Goal: Navigation & Orientation: Find specific page/section

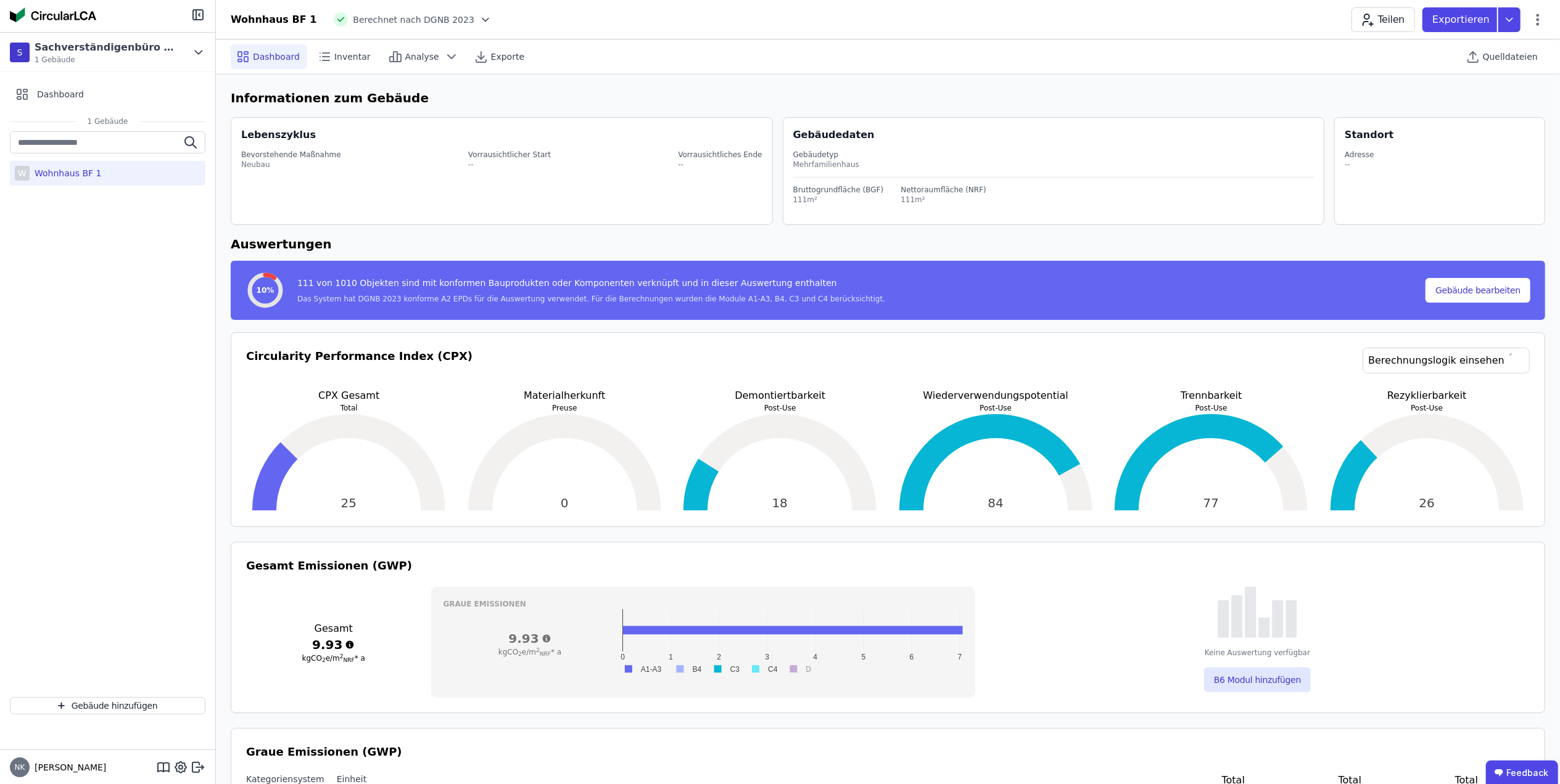
scroll to position [273, 0]
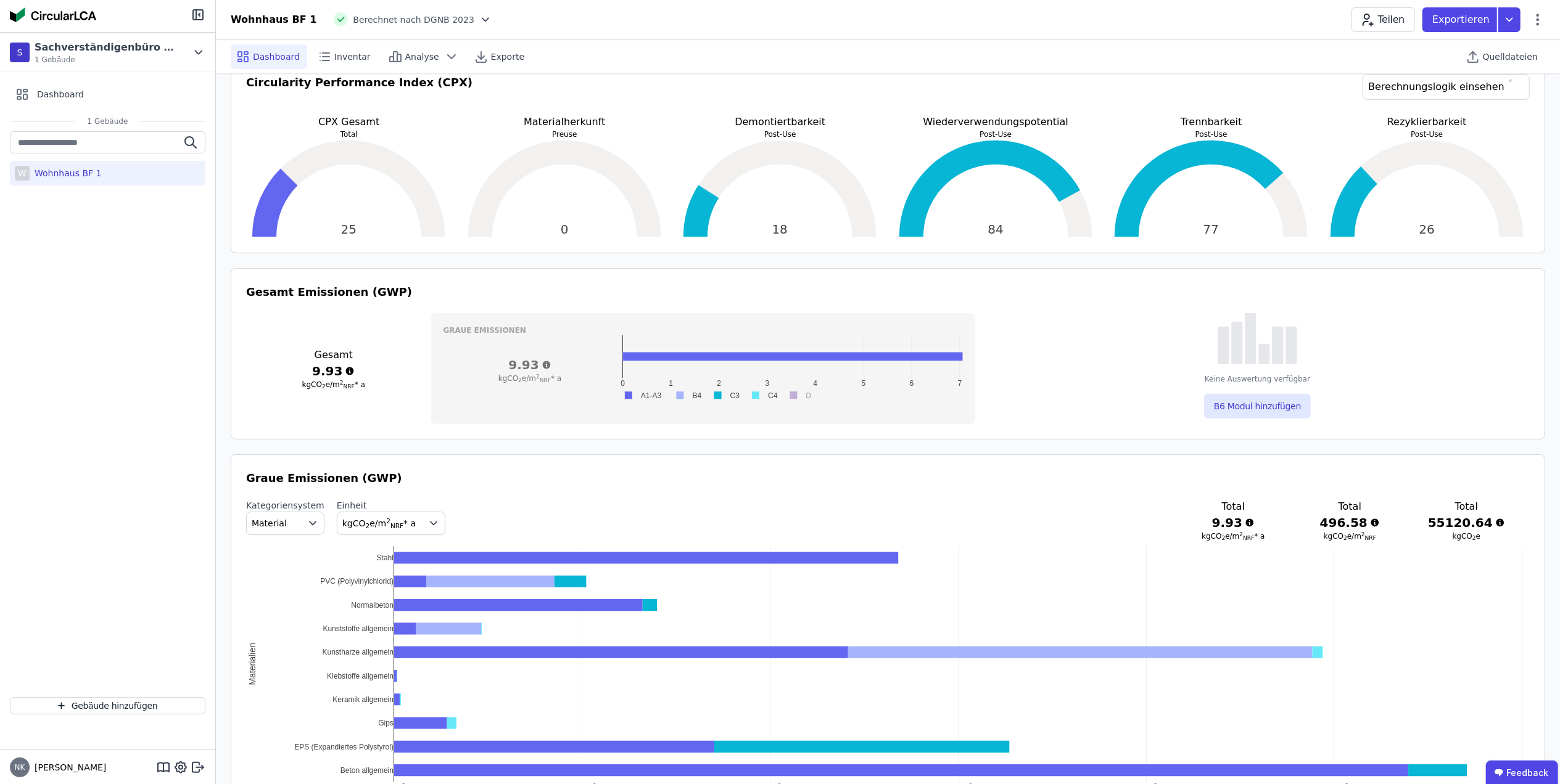
click at [70, 177] on div "Wohnhaus BF 1" at bounding box center [66, 172] width 71 height 12
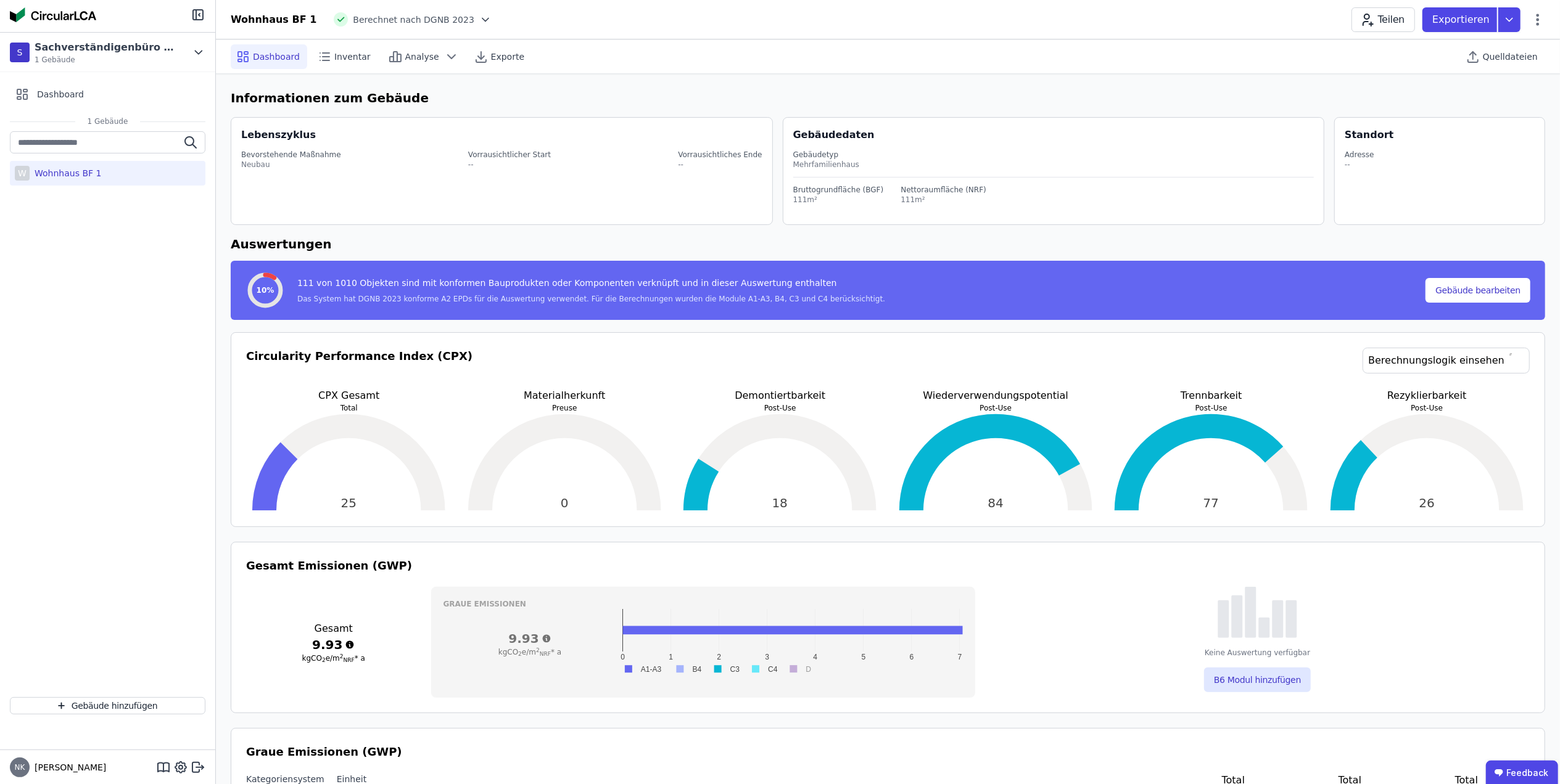
click at [97, 176] on div "W Wohnhaus BF 1" at bounding box center [108, 173] width 196 height 24
click at [277, 55] on span "Dashboard" at bounding box center [276, 56] width 47 height 12
